Goal: Information Seeking & Learning: Learn about a topic

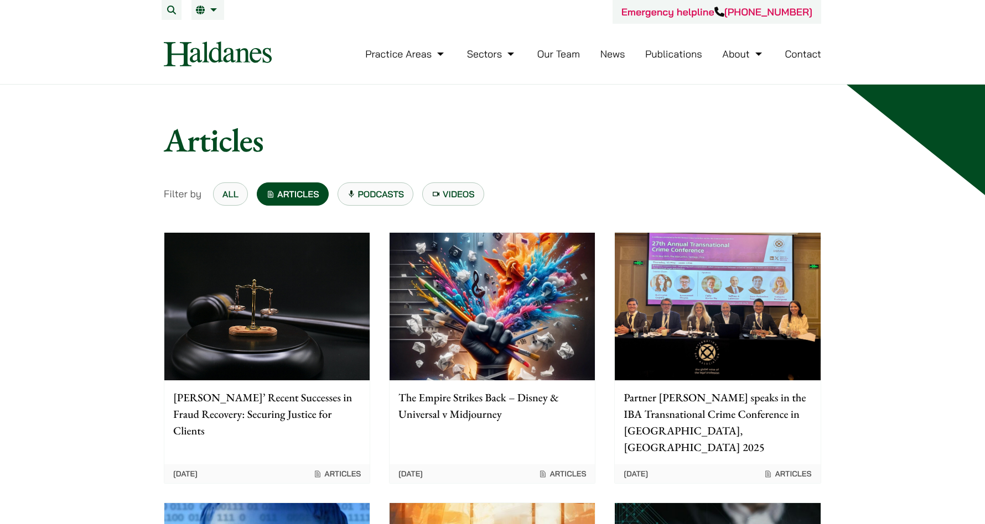
click at [253, 398] on p "[PERSON_NAME]’ Recent Successes in Fraud Recovery: Securing Justice for Clients" at bounding box center [267, 414] width 188 height 50
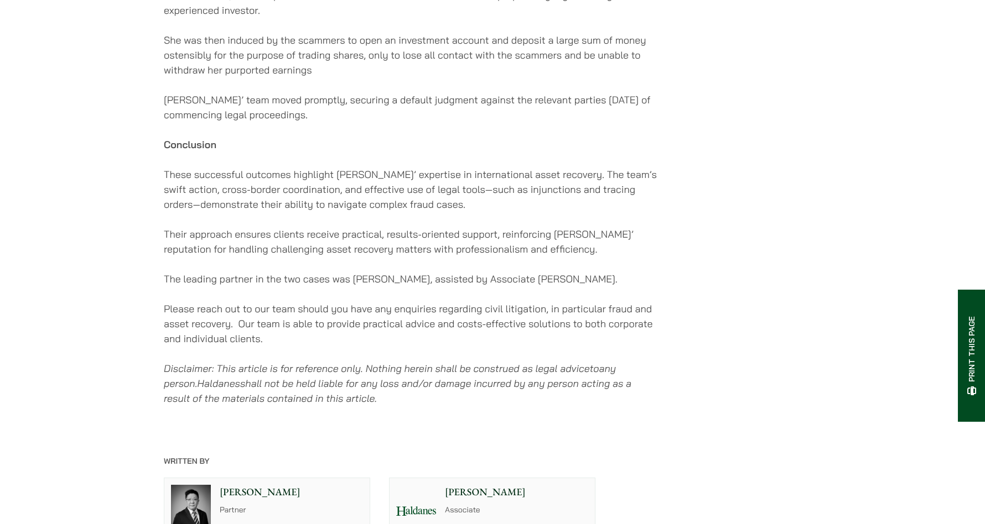
scroll to position [1049, 0]
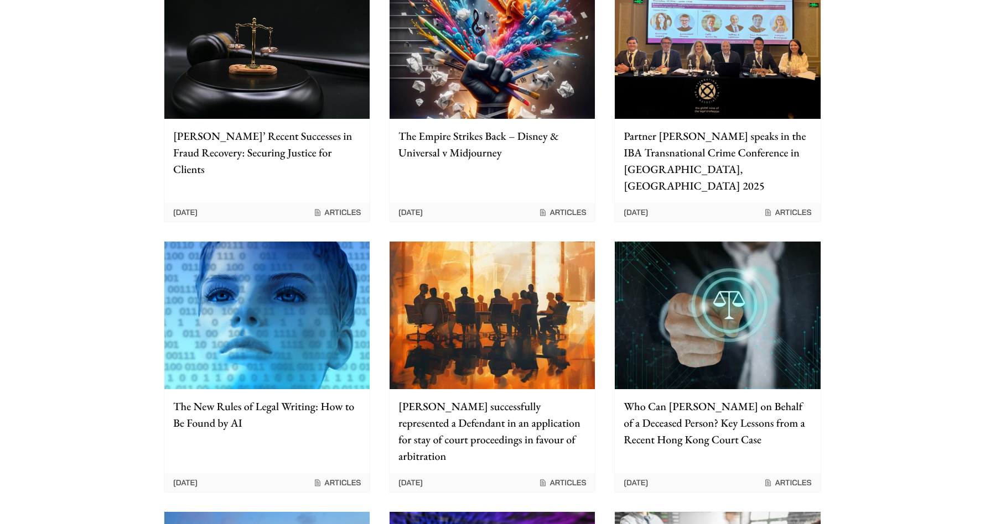
scroll to position [262, 0]
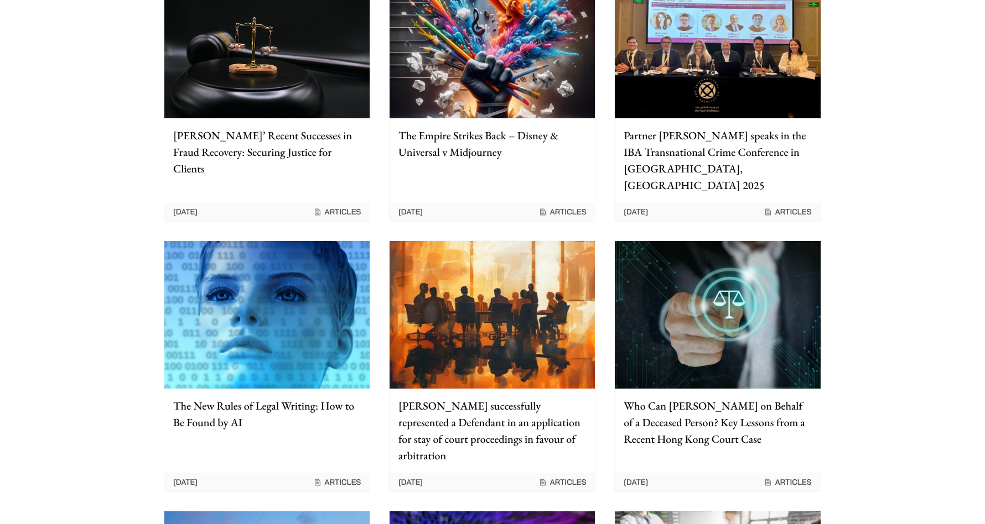
click at [688, 398] on p "Who Can [PERSON_NAME] on Behalf of a Deceased Person? Key Lessons from a Recent…" at bounding box center [717, 423] width 188 height 50
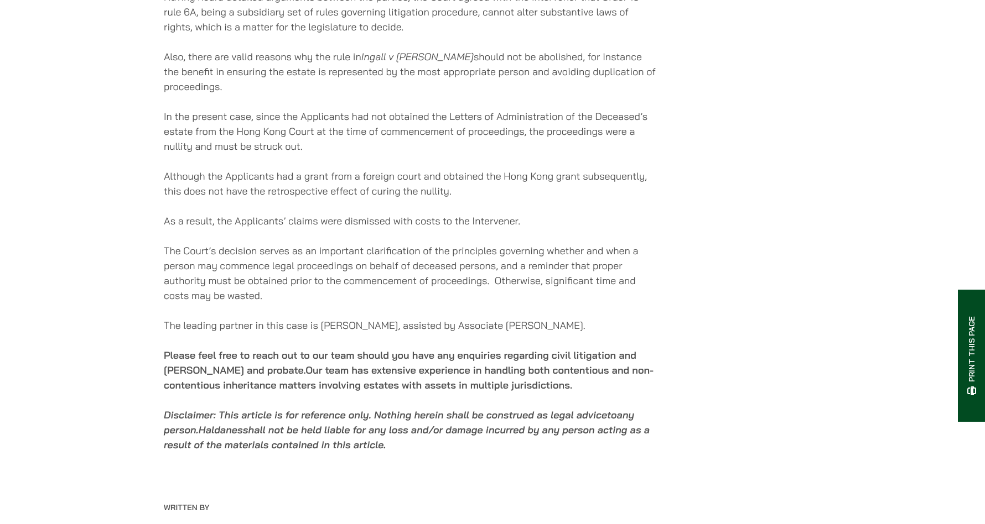
scroll to position [1573, 0]
